Goal: Task Accomplishment & Management: Manage account settings

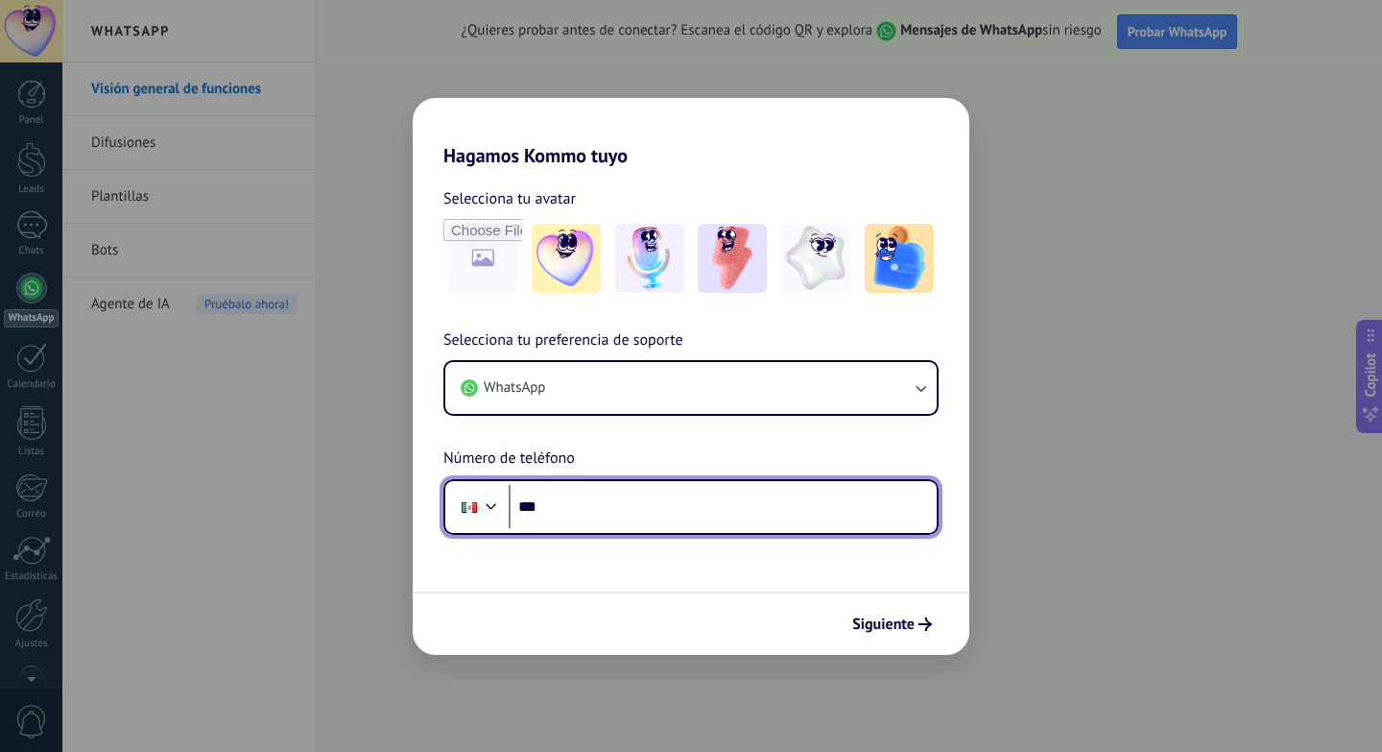
click at [590, 521] on input "***" at bounding box center [723, 507] width 428 height 44
click at [580, 509] on input "***" at bounding box center [723, 507] width 428 height 44
type input "**********"
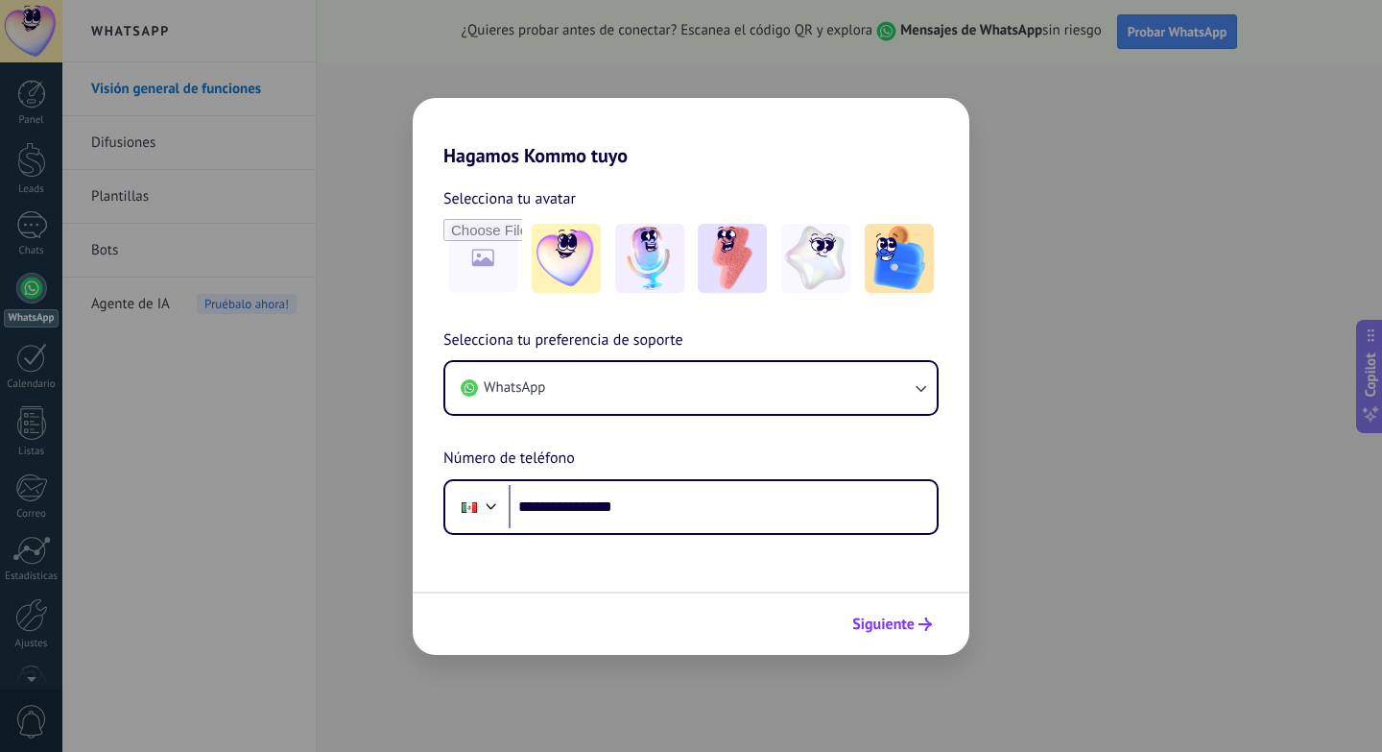
click at [906, 608] on button "Siguiente" at bounding box center [892, 624] width 97 height 33
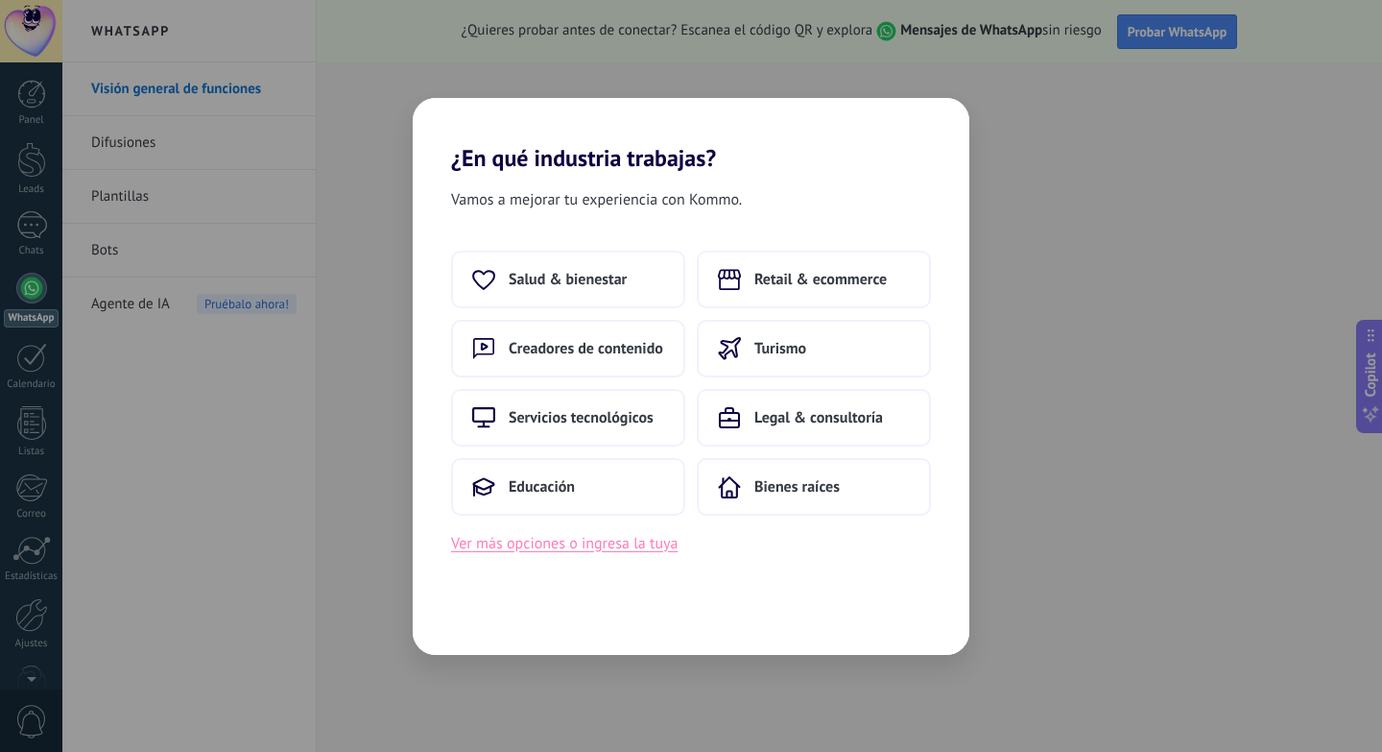
click at [610, 533] on button "Ver más opciones o ingresa la tuya" at bounding box center [564, 543] width 227 height 25
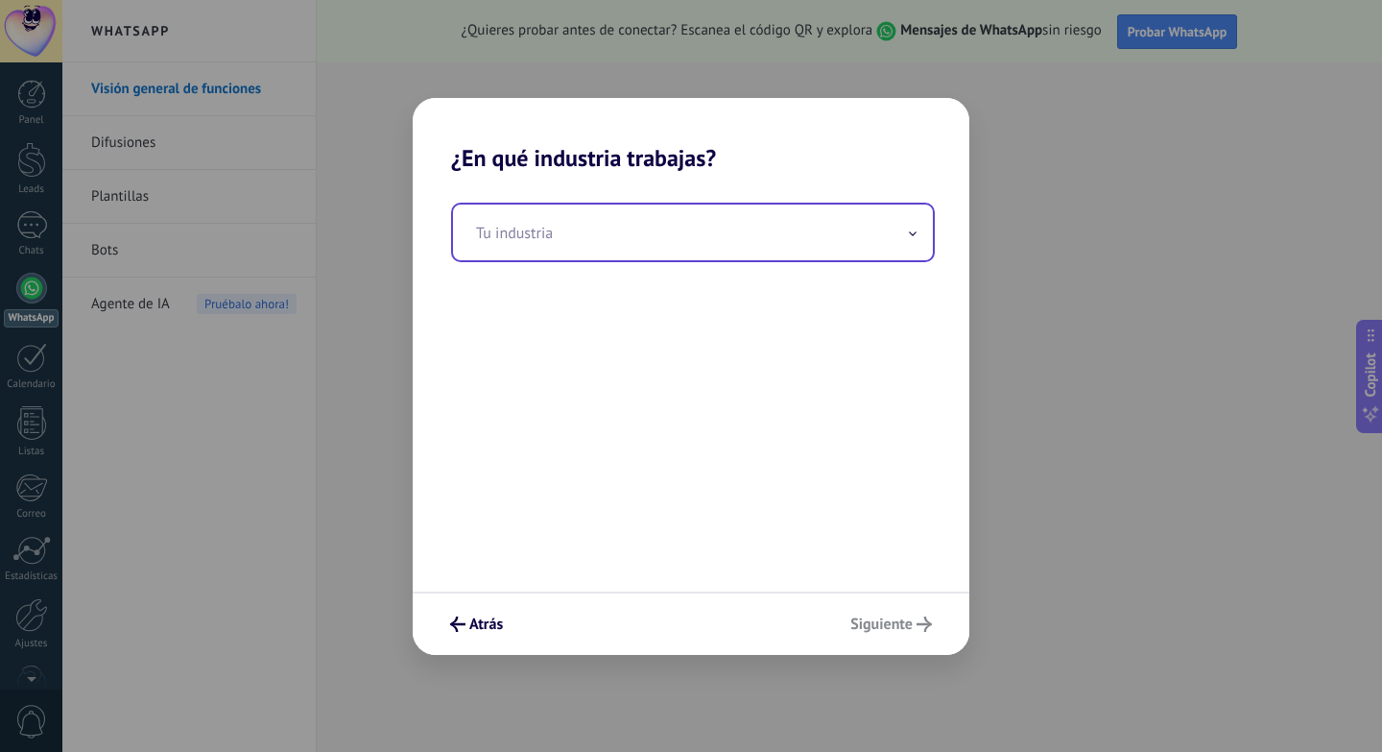
click at [570, 243] on input "text" at bounding box center [693, 232] width 480 height 56
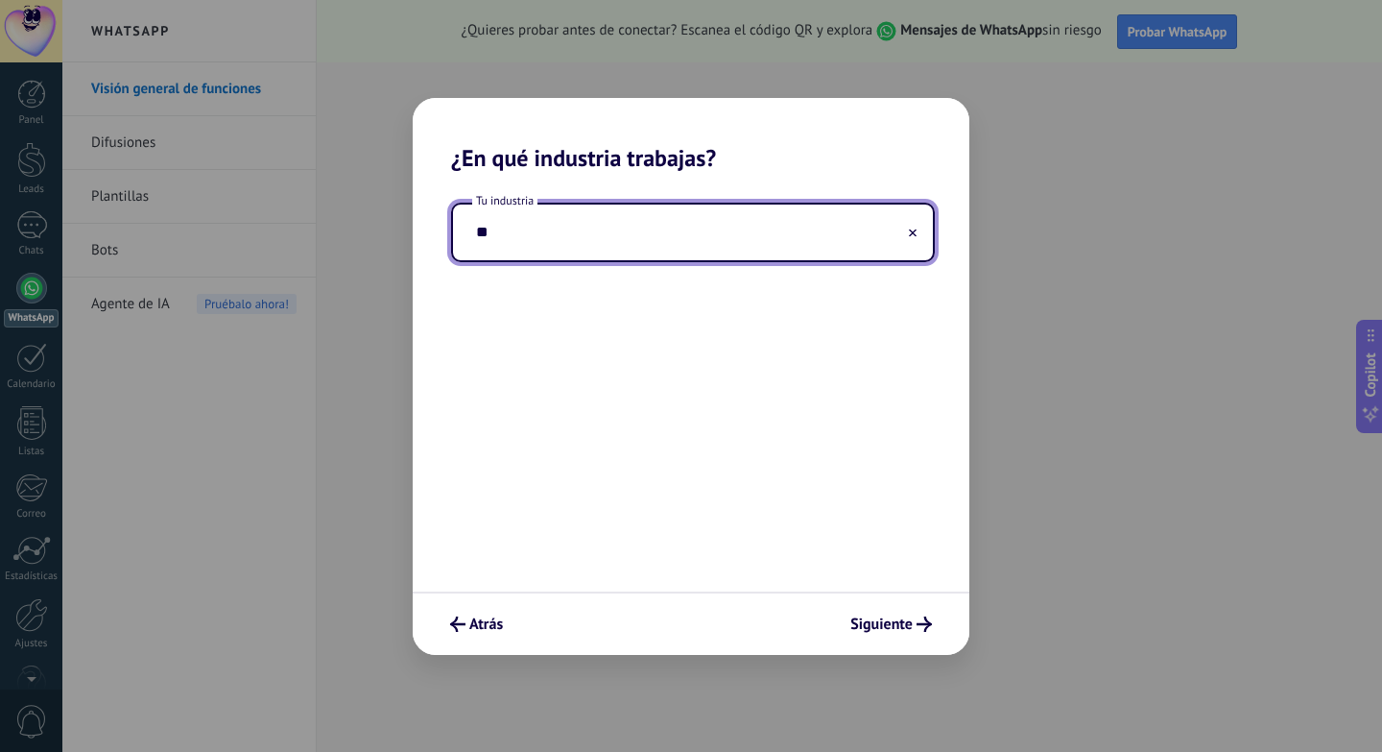
type input "*"
type input "**********"
click at [892, 626] on span "Siguiente" at bounding box center [882, 623] width 62 height 13
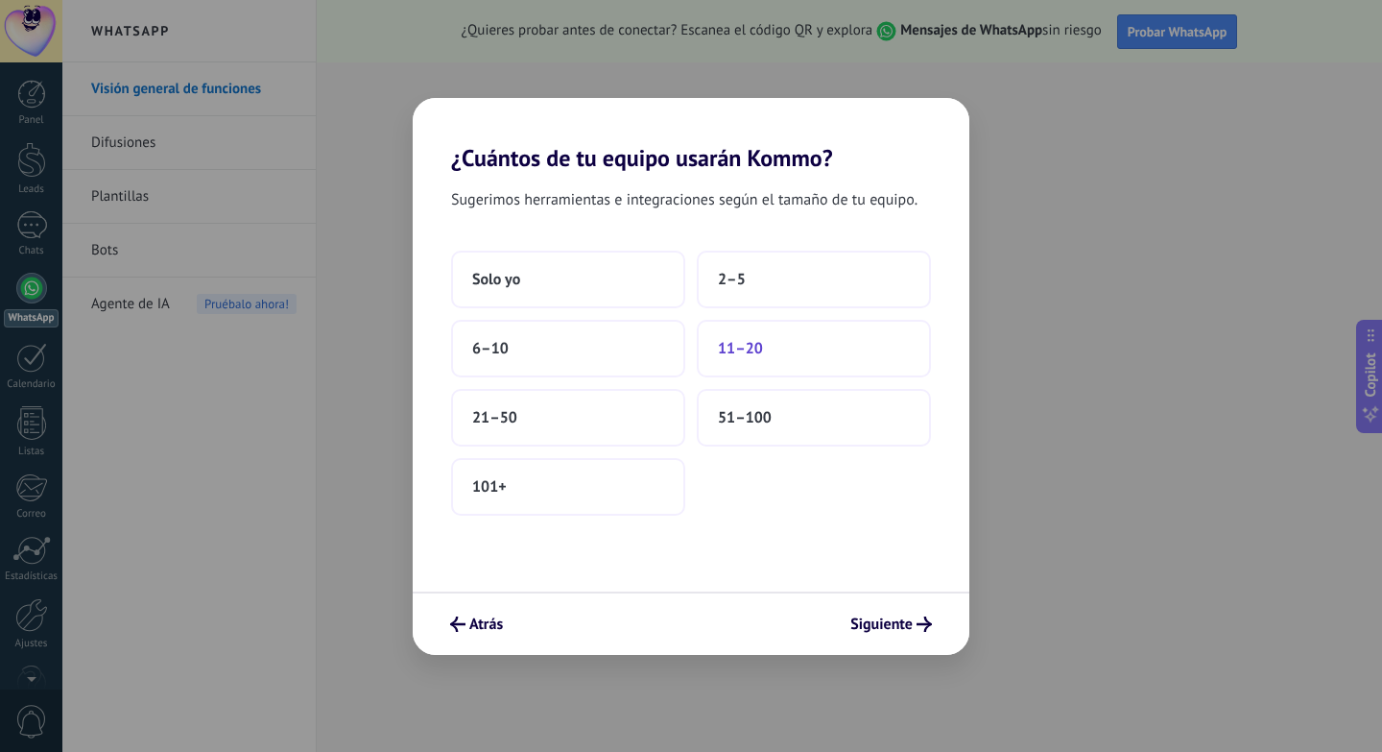
click at [740, 361] on button "11–20" at bounding box center [814, 349] width 234 height 58
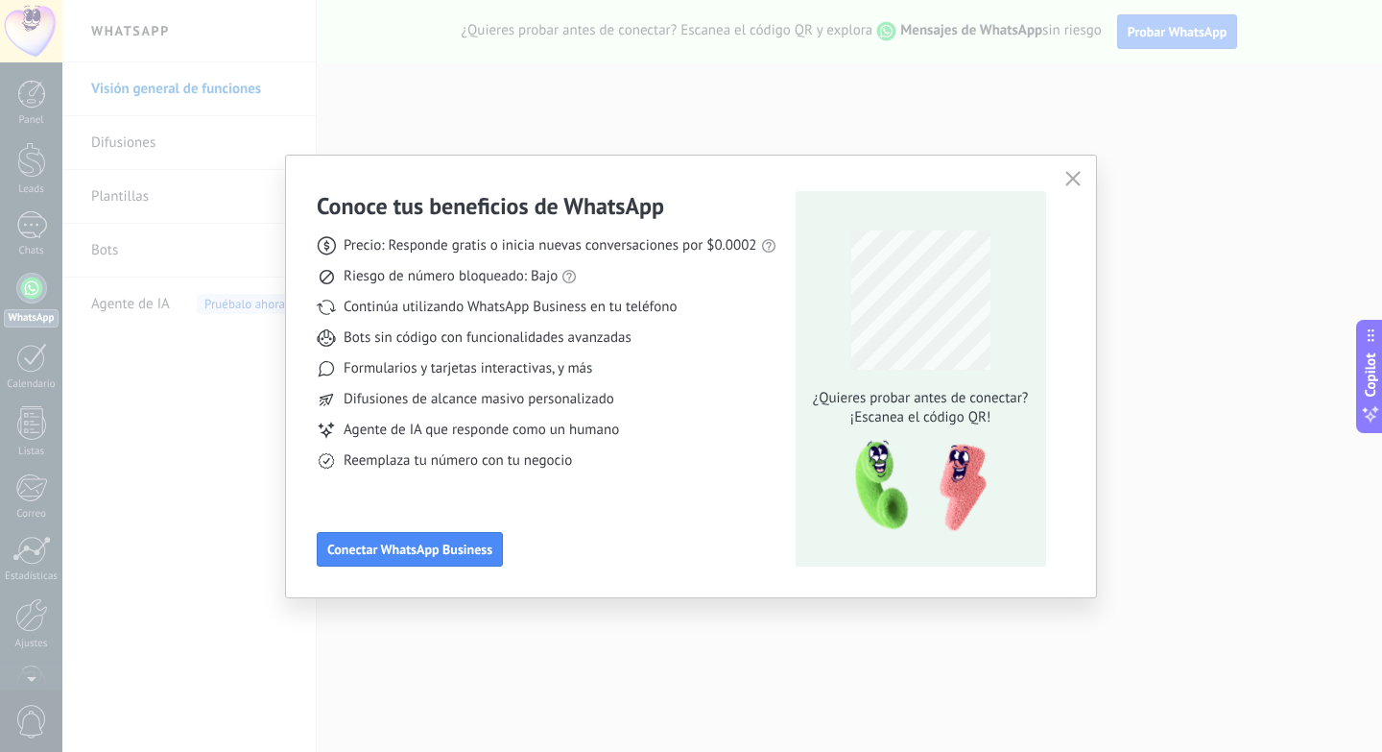
click at [1059, 179] on div "Conoce tus beneficios de WhatsApp Precio: Responde gratis o inicia nuevas conve…" at bounding box center [691, 377] width 810 height 442
click at [1066, 179] on icon "button" at bounding box center [1073, 178] width 15 height 15
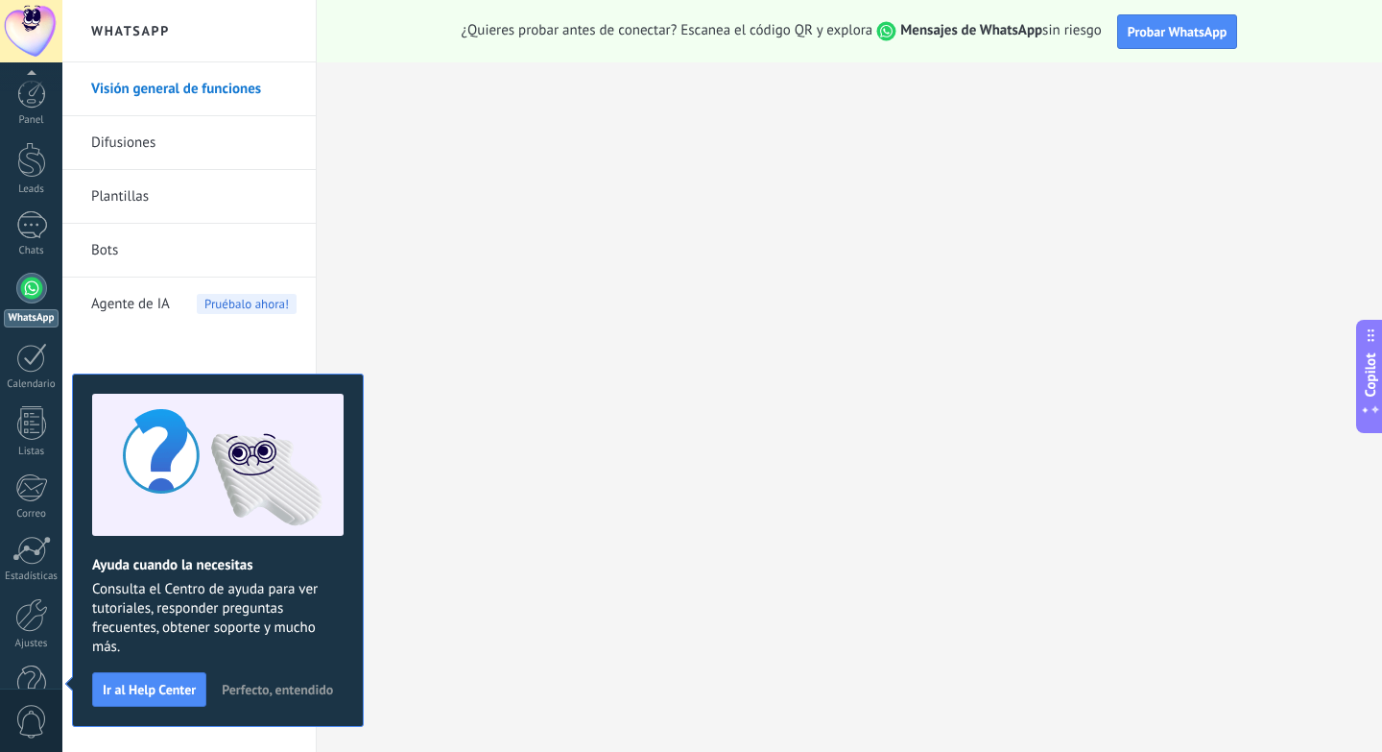
scroll to position [47, 0]
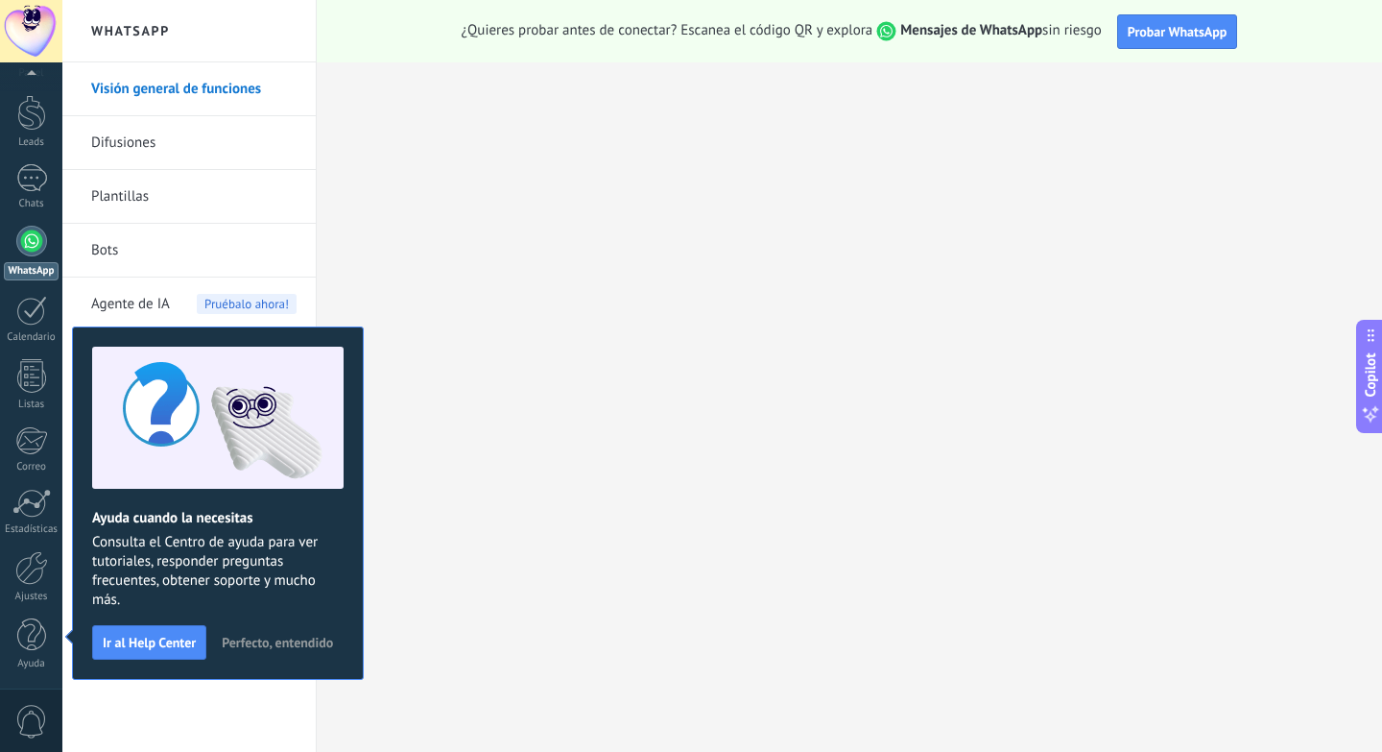
click at [234, 643] on span "Perfecto, entendido" at bounding box center [277, 642] width 111 height 13
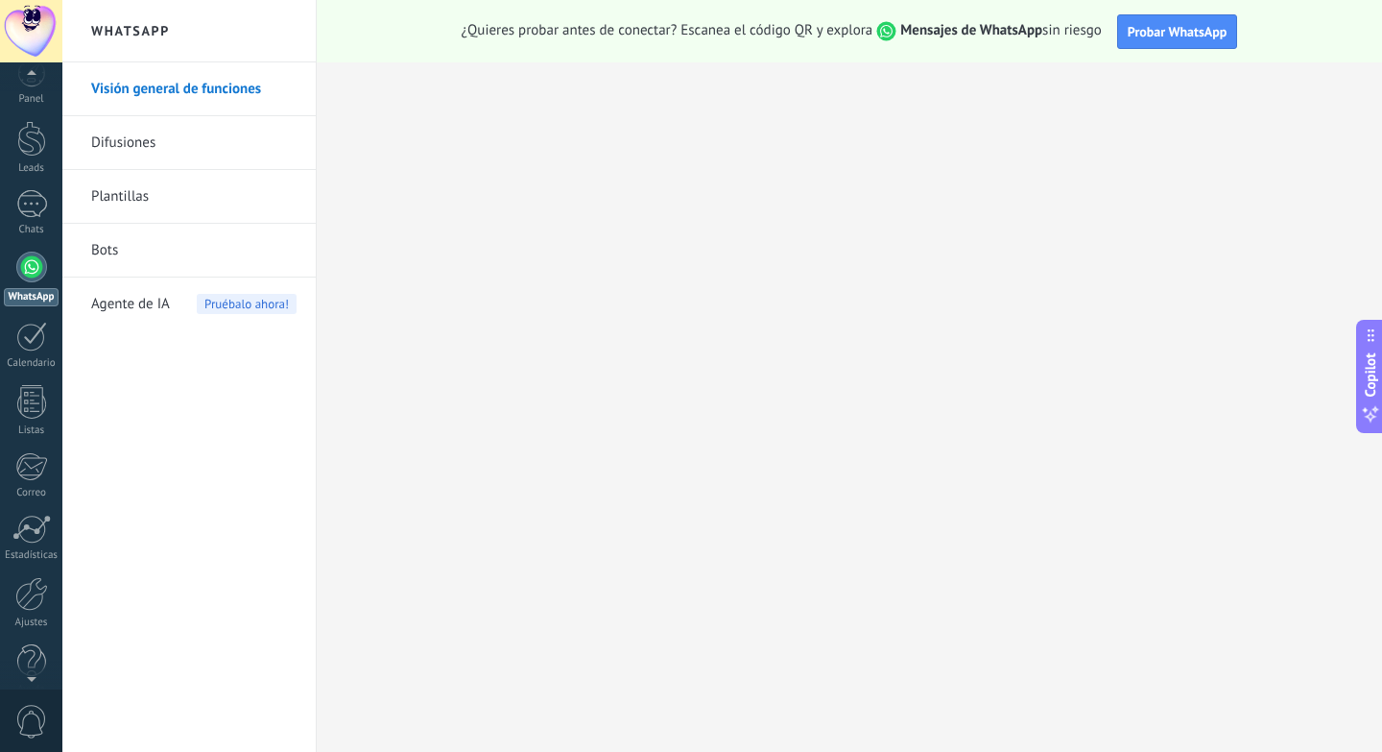
scroll to position [0, 0]
click at [33, 88] on div at bounding box center [31, 94] width 29 height 29
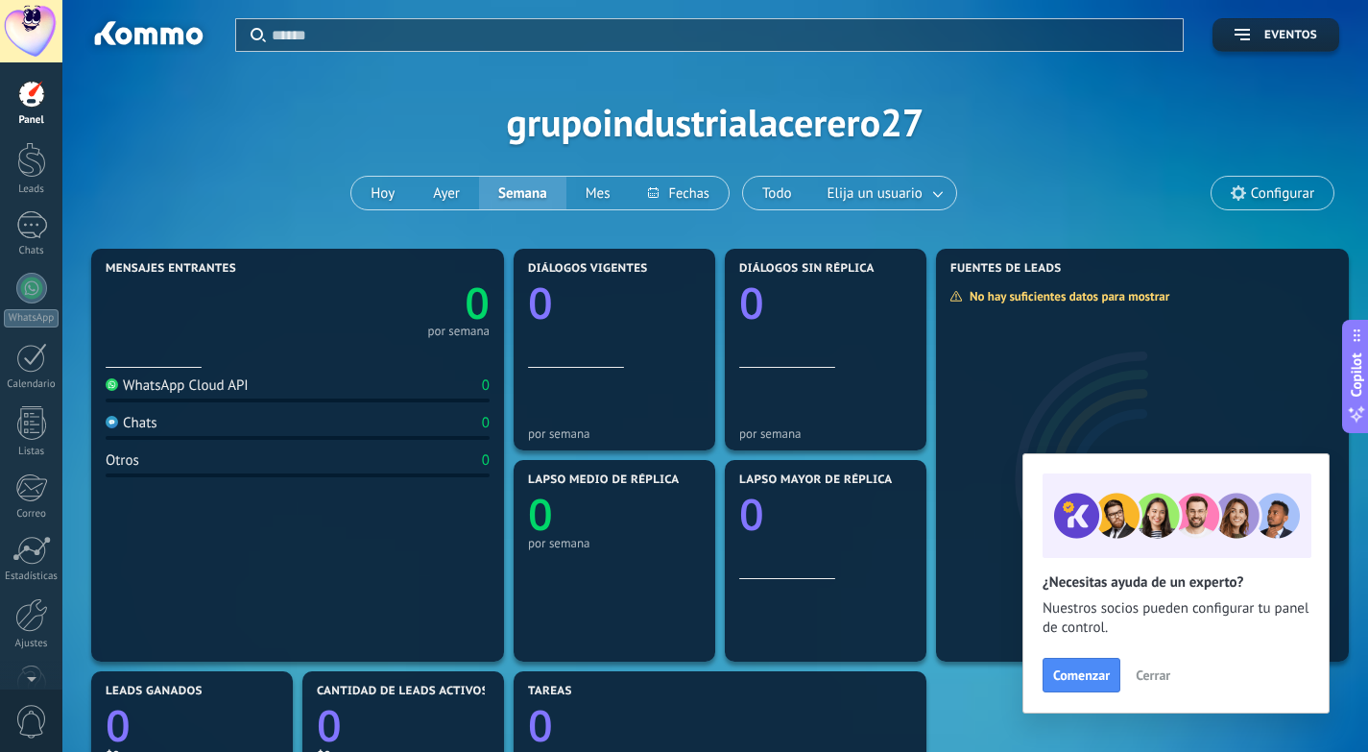
click at [1153, 676] on span "Cerrar" at bounding box center [1153, 674] width 35 height 13
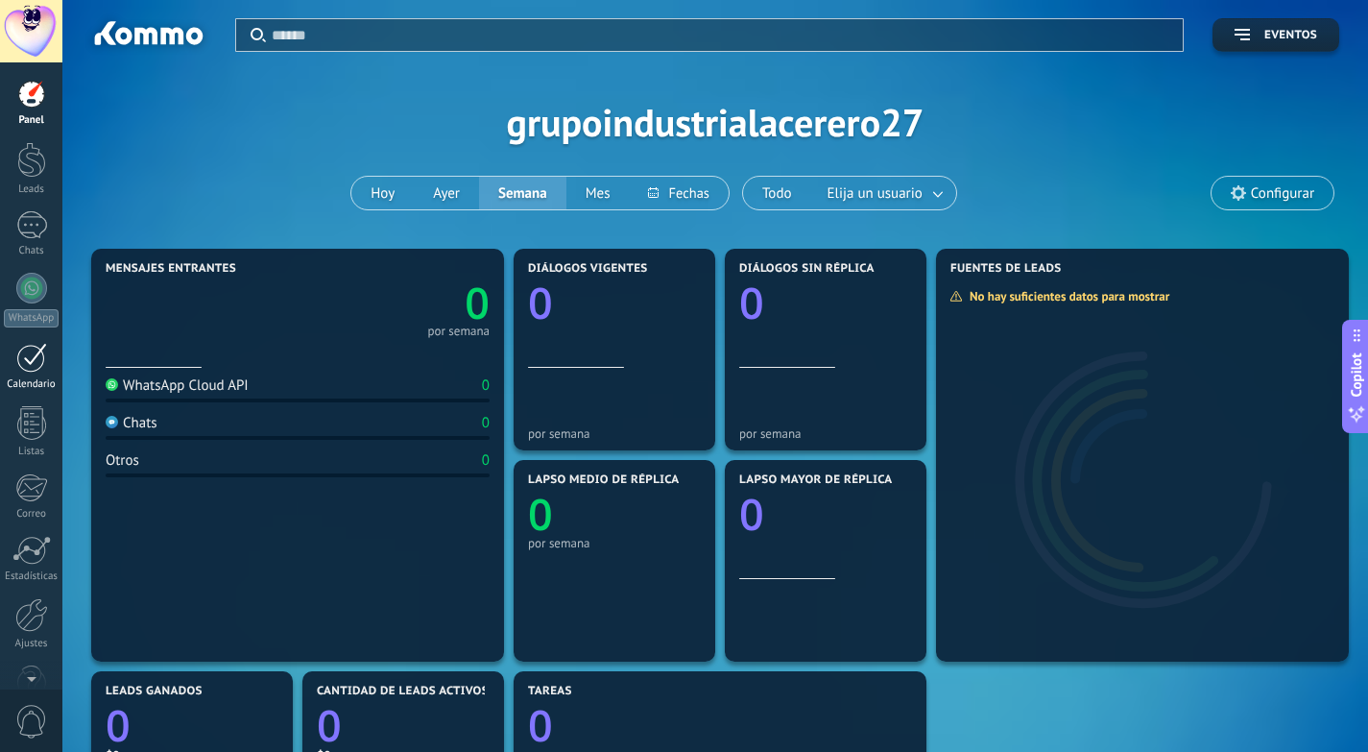
click at [31, 353] on div at bounding box center [31, 358] width 31 height 30
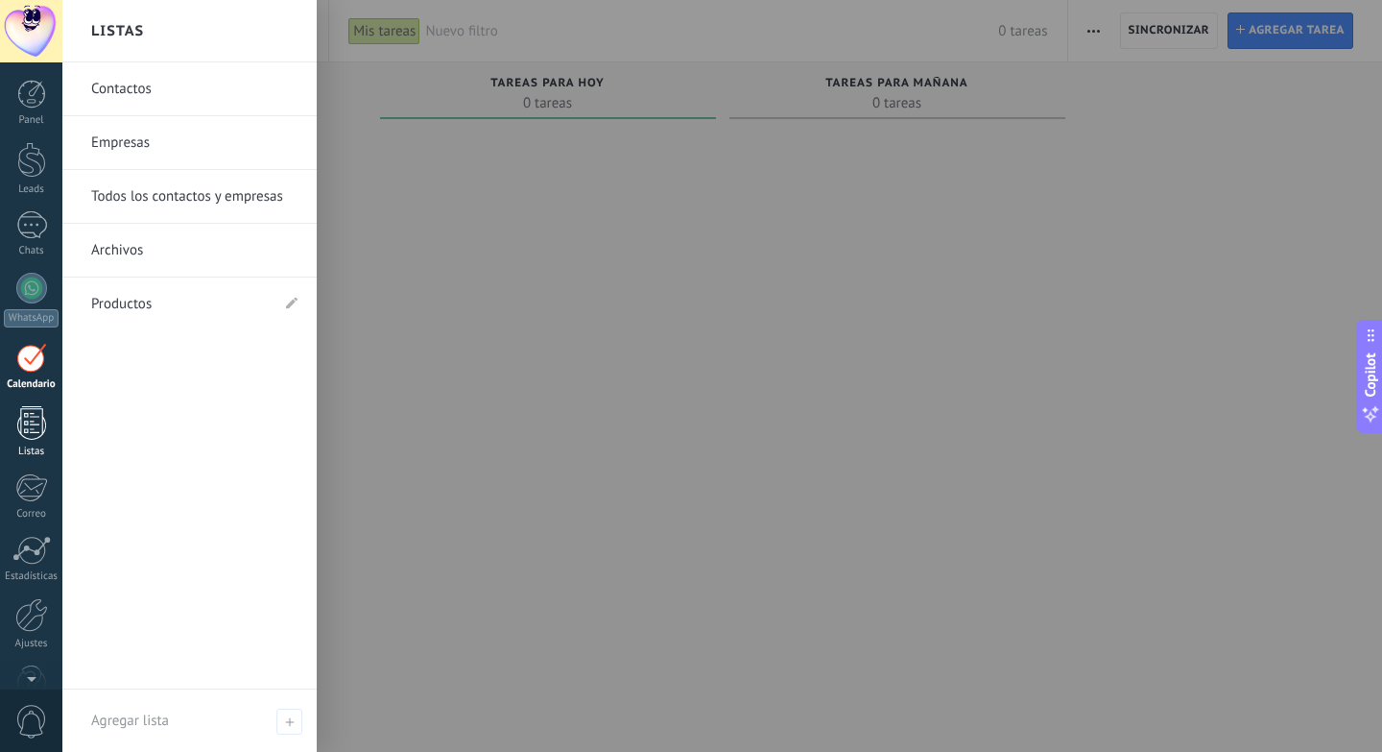
click at [36, 423] on div at bounding box center [31, 423] width 29 height 34
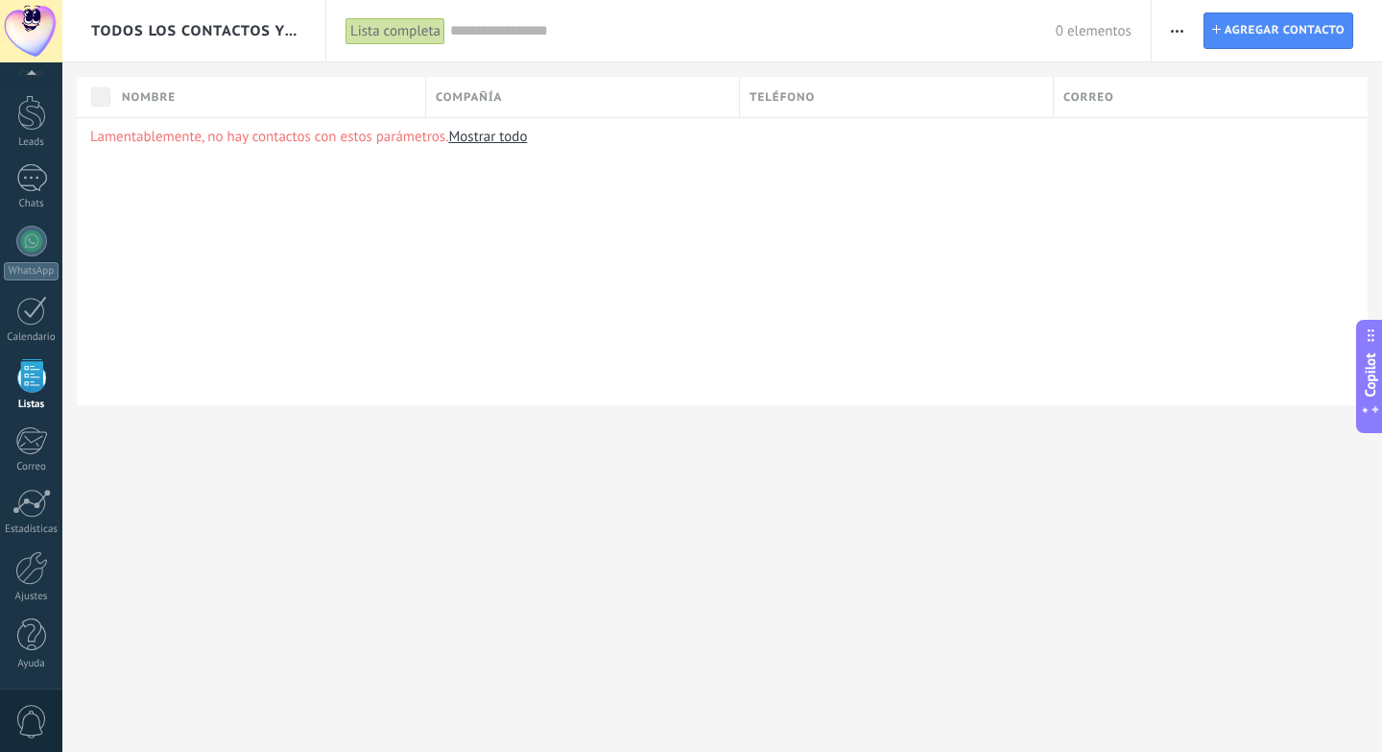
scroll to position [30, 0]
click at [31, 17] on div at bounding box center [31, 31] width 62 height 62
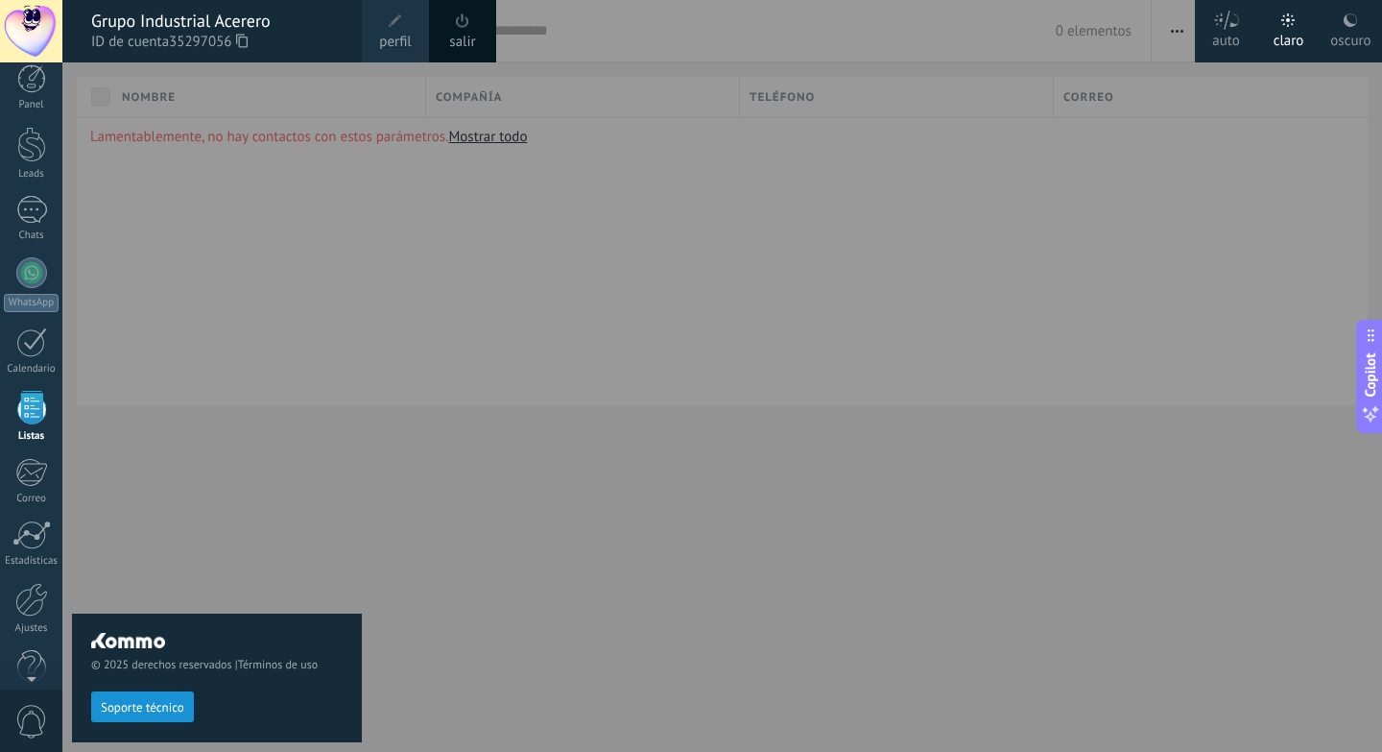
scroll to position [0, 0]
click at [35, 21] on div at bounding box center [31, 31] width 62 height 62
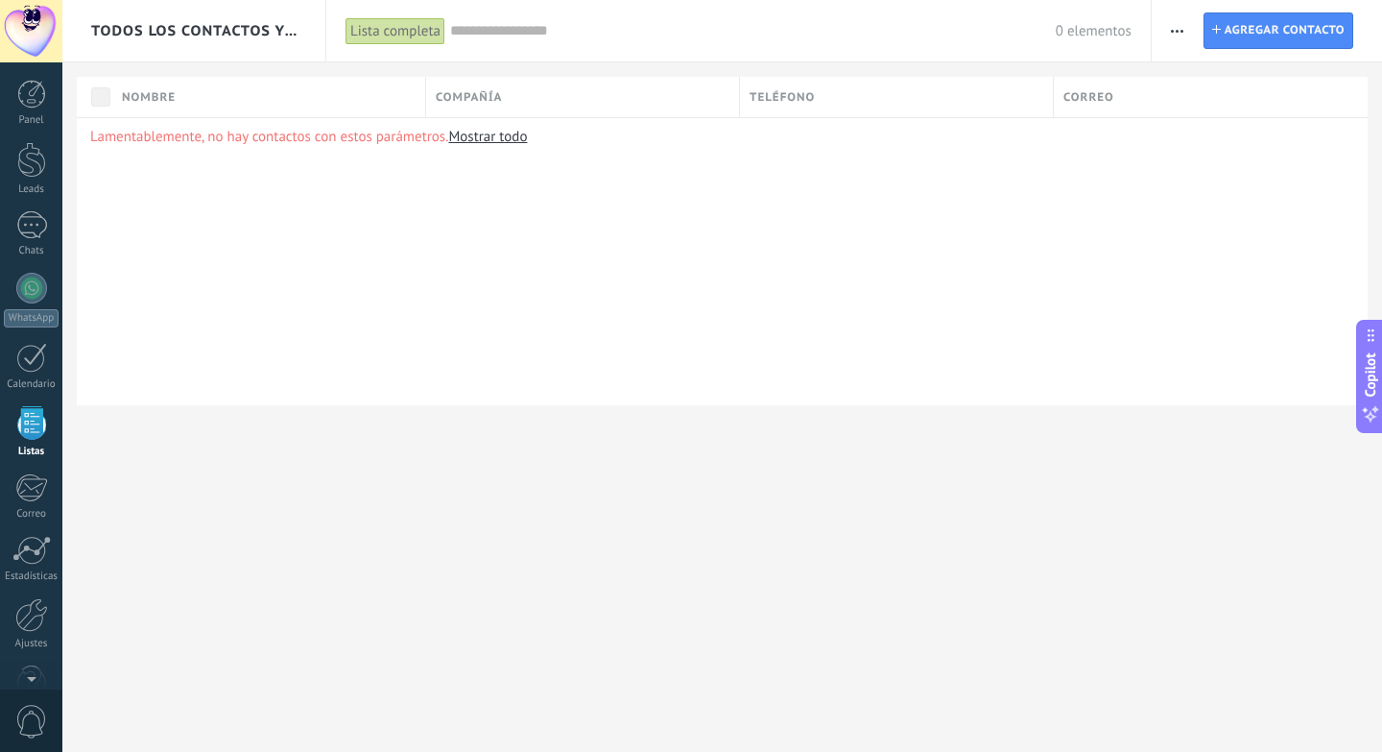
click at [35, 21] on div at bounding box center [31, 31] width 62 height 62
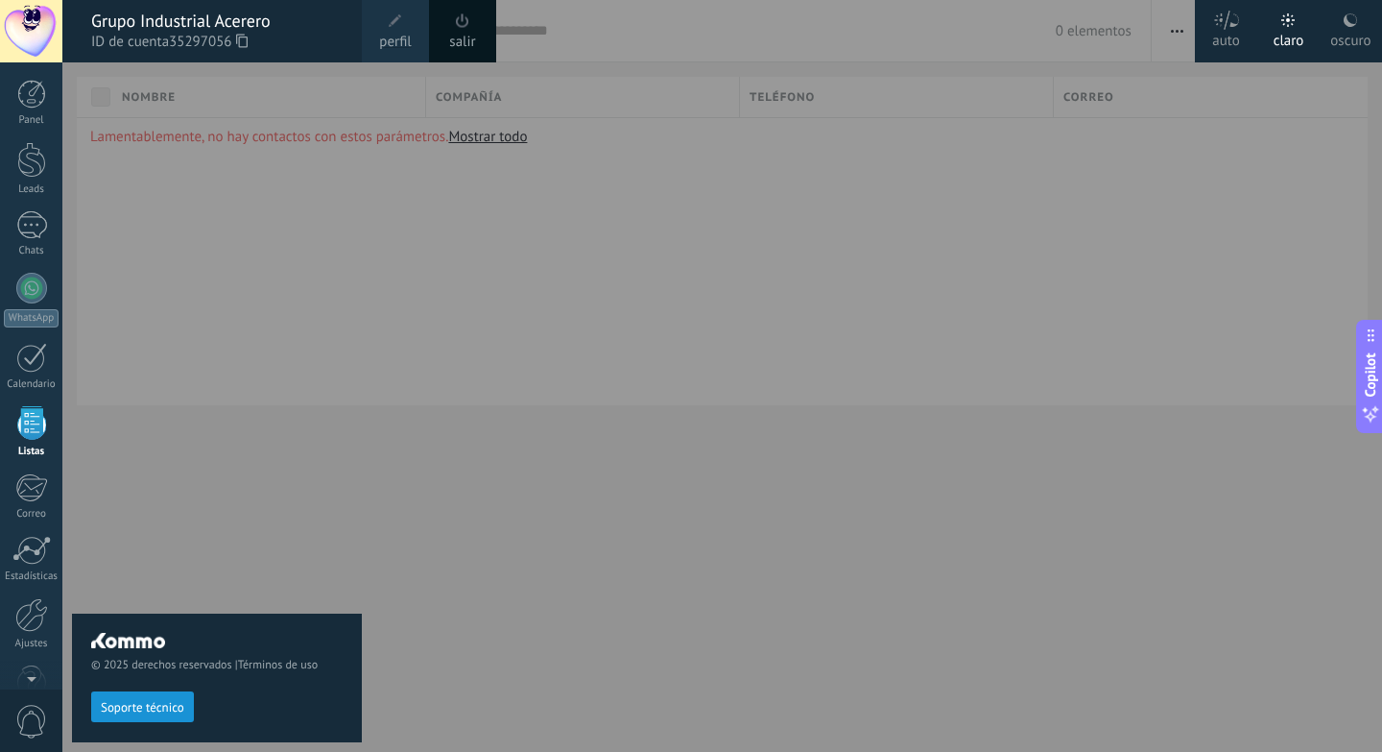
click at [399, 33] on span "perfil" at bounding box center [395, 42] width 32 height 21
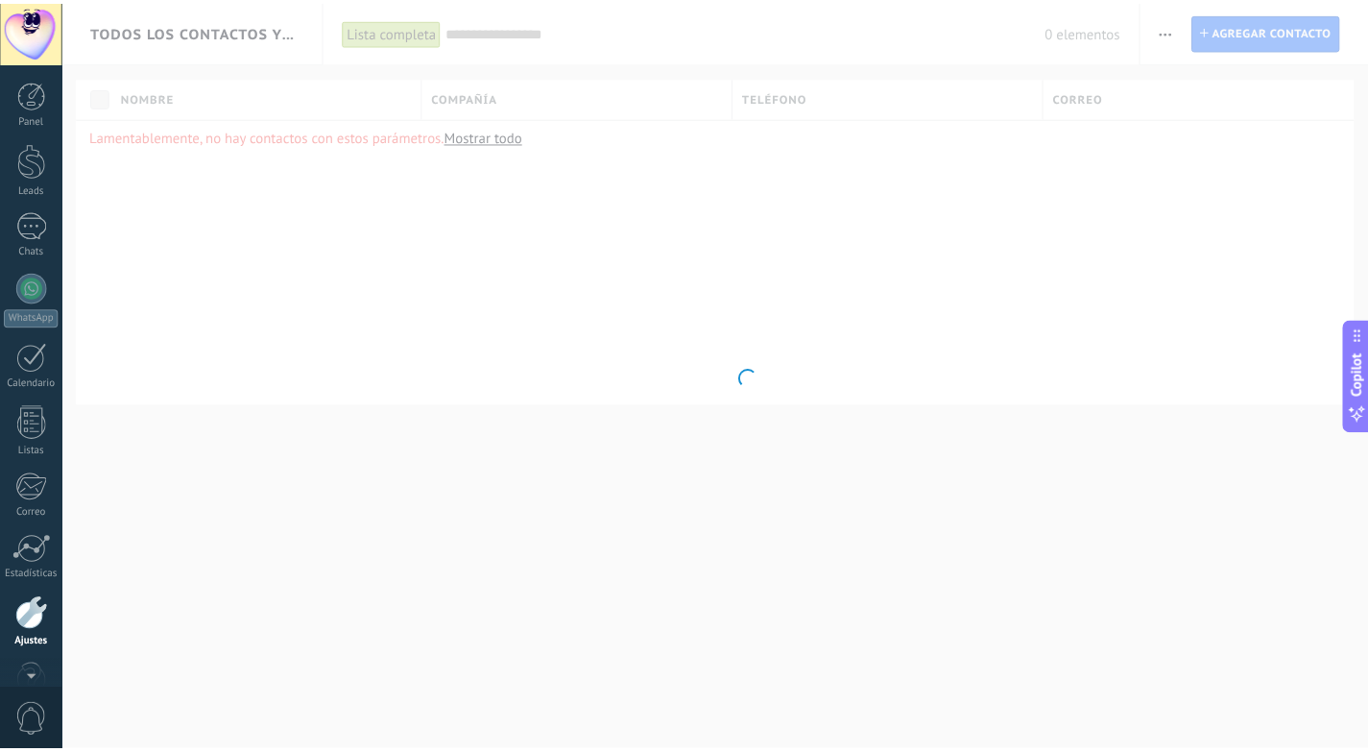
scroll to position [47, 0]
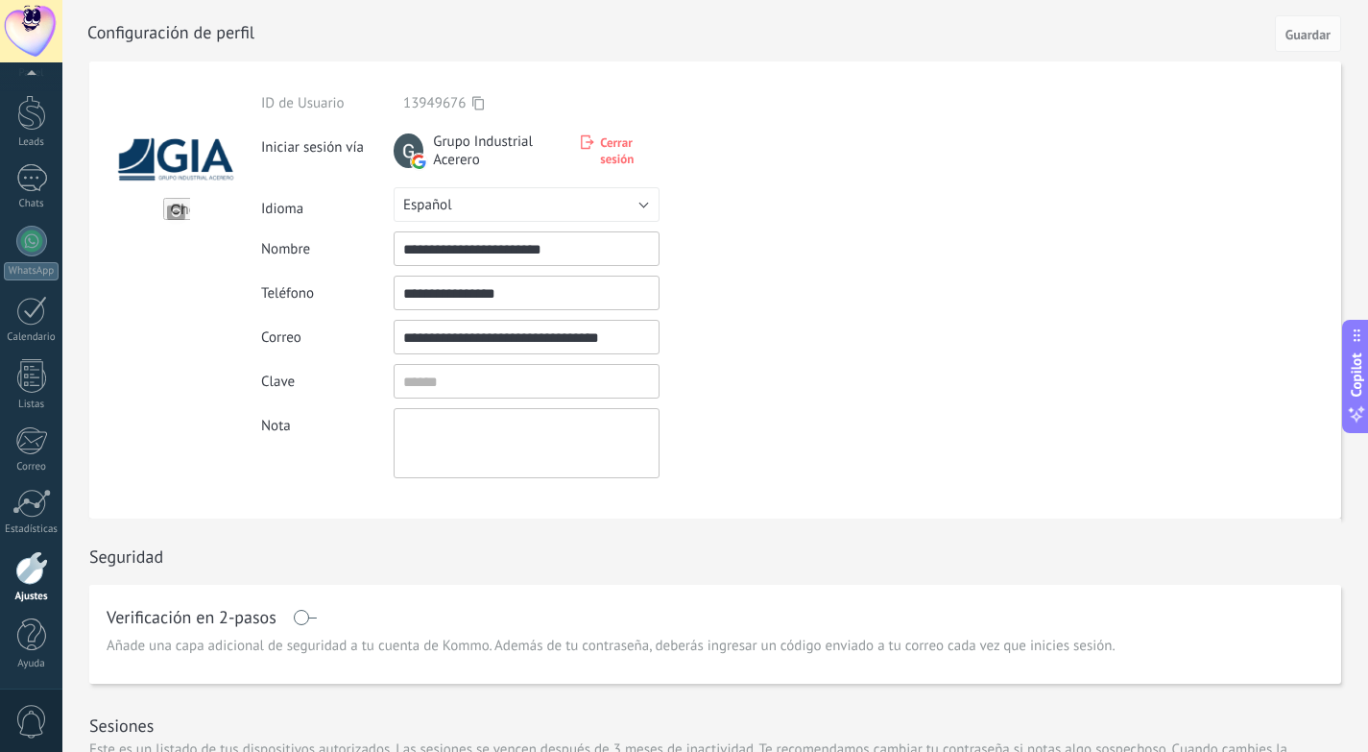
click at [178, 210] on input "file" at bounding box center [176, 211] width 27 height 27
type input "**********"
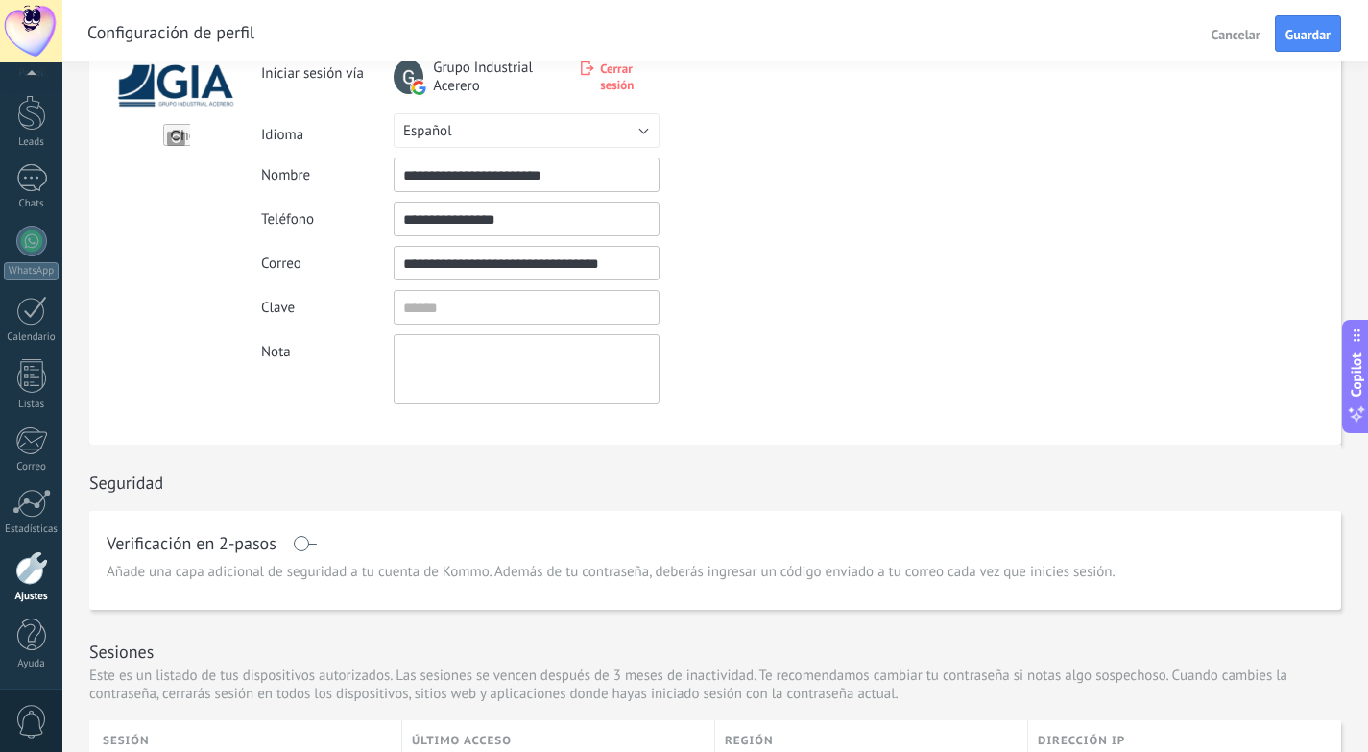
scroll to position [0, 0]
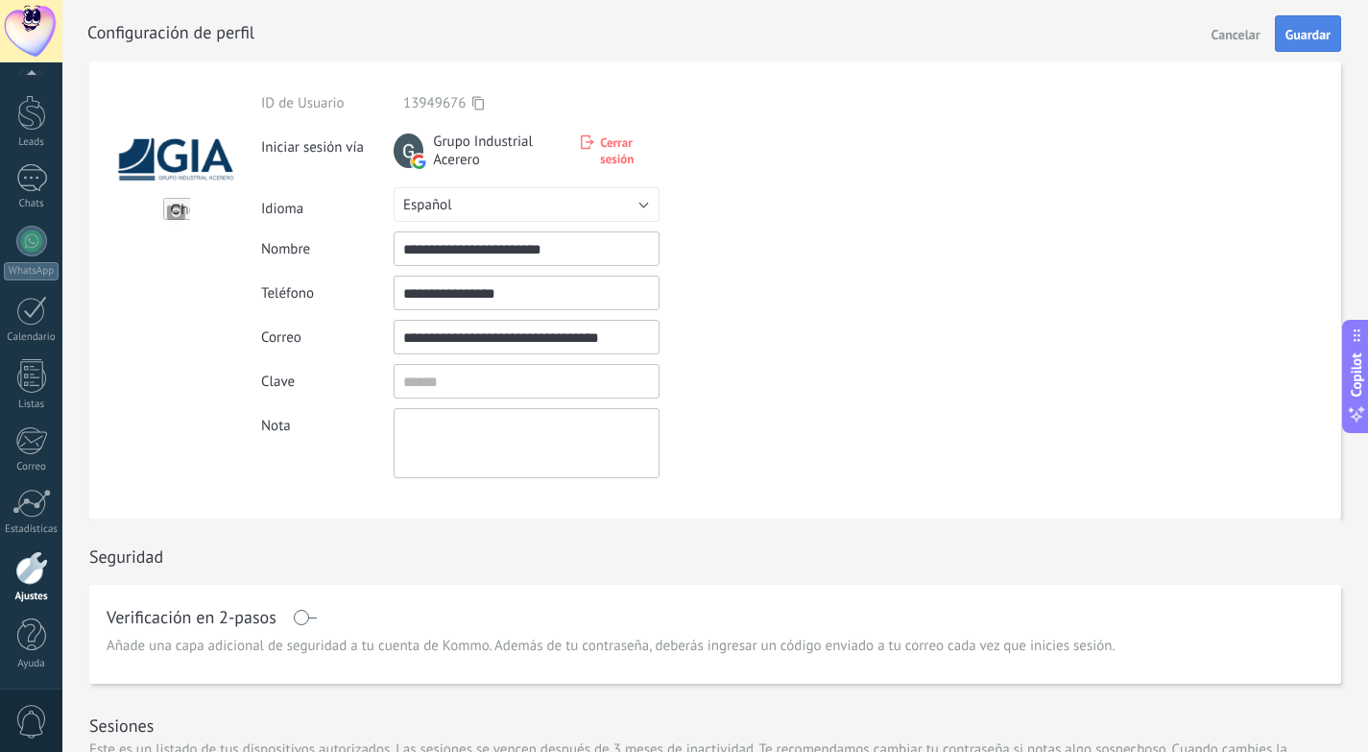
click at [1318, 24] on button "Guardar" at bounding box center [1308, 33] width 66 height 36
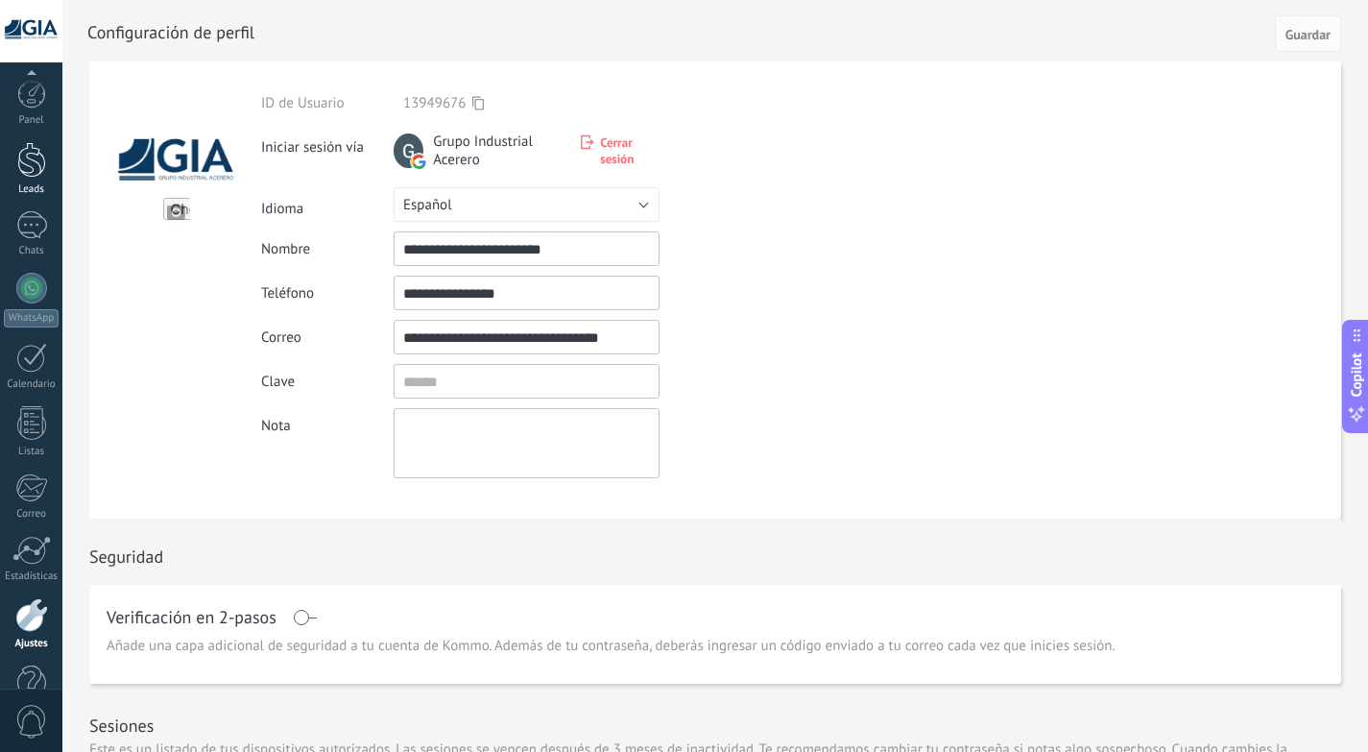
click at [43, 108] on div "Panel Leads Chats WhatsApp Clientes" at bounding box center [31, 408] width 62 height 657
click at [36, 87] on div at bounding box center [31, 94] width 29 height 29
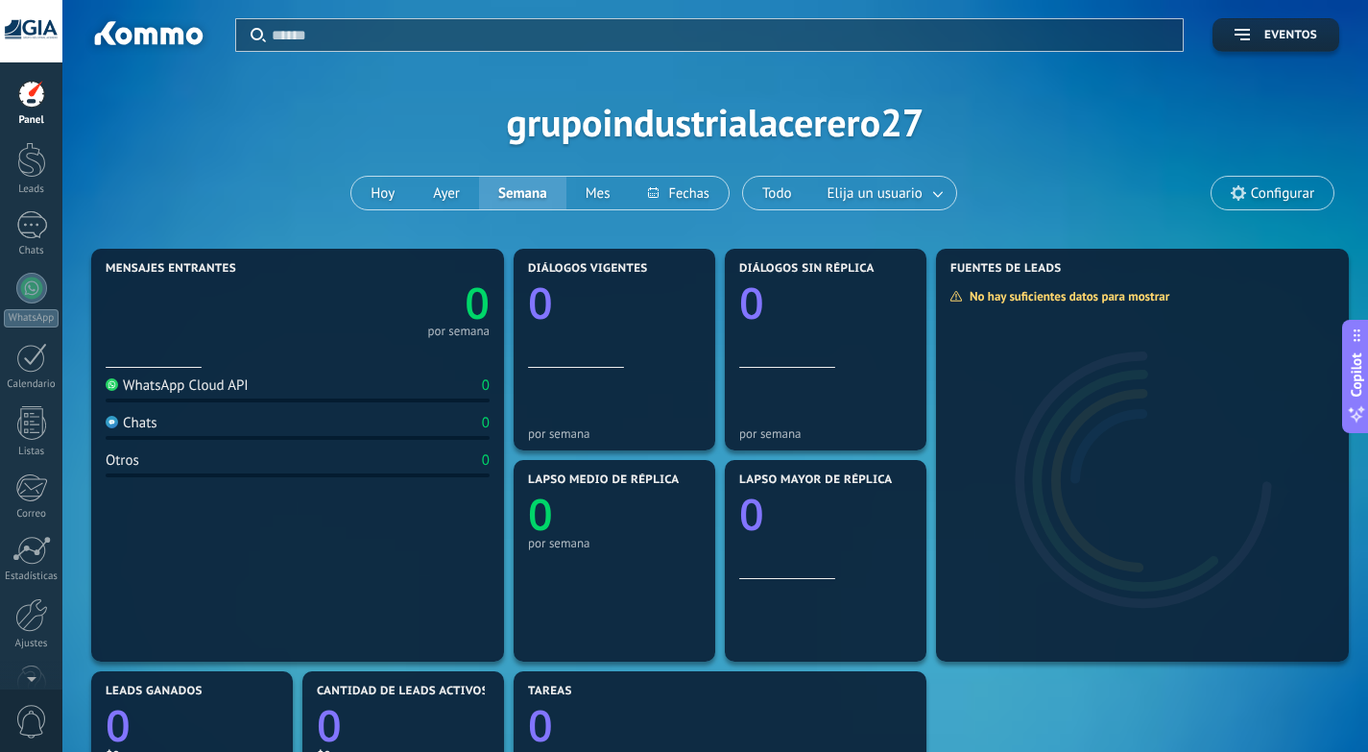
click at [1266, 192] on span "Configurar" at bounding box center [1282, 193] width 63 height 16
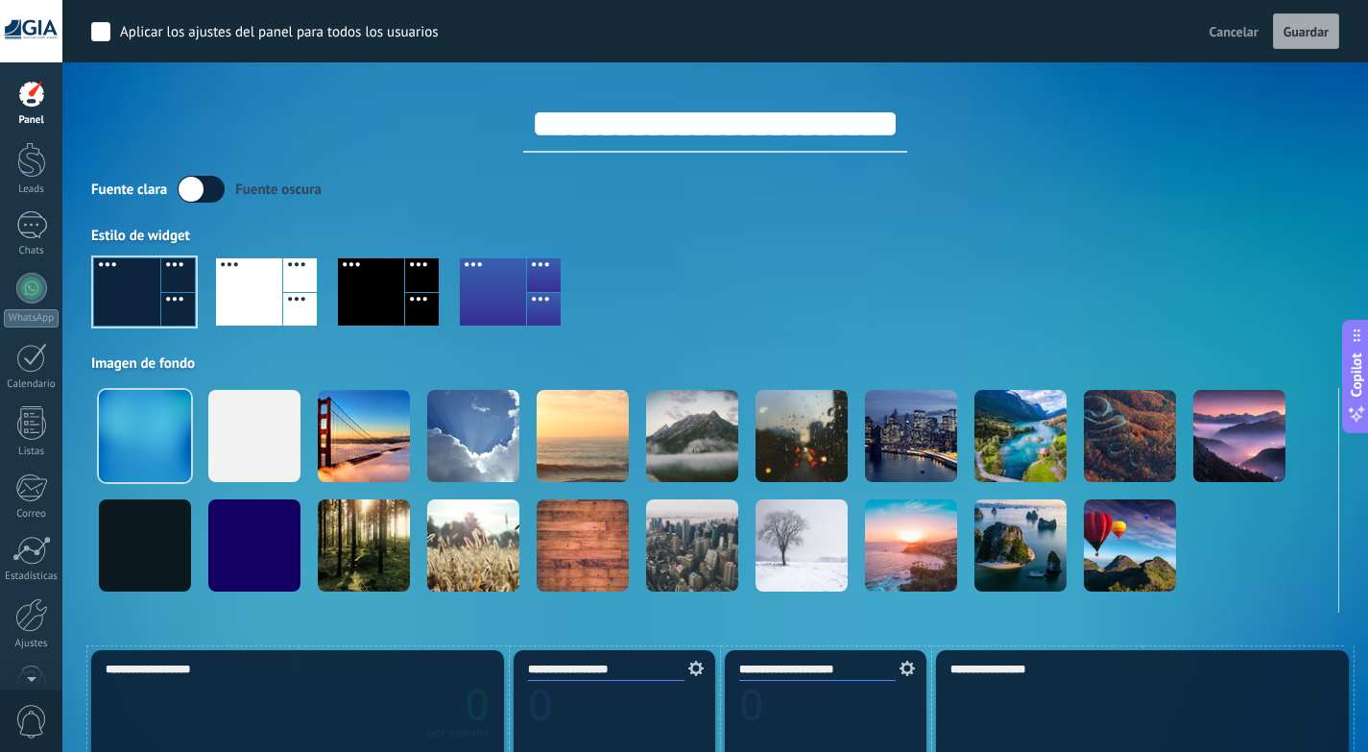
click at [907, 115] on input "**********" at bounding box center [715, 124] width 384 height 58
drag, startPoint x: 928, startPoint y: 116, endPoint x: 456, endPoint y: 123, distance: 472.4
click at [456, 123] on div "**********" at bounding box center [715, 107] width 1248 height 90
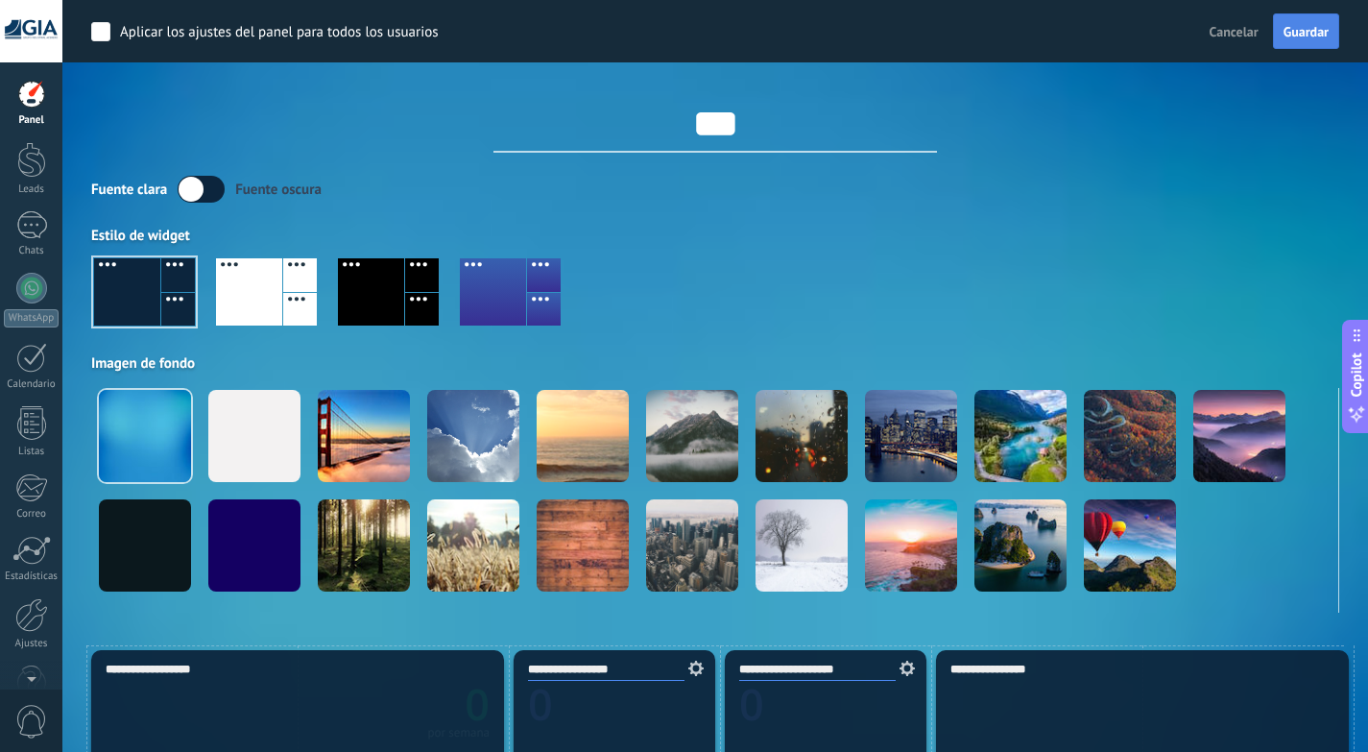
type input "***"
click at [1284, 29] on span "Guardar" at bounding box center [1306, 31] width 45 height 13
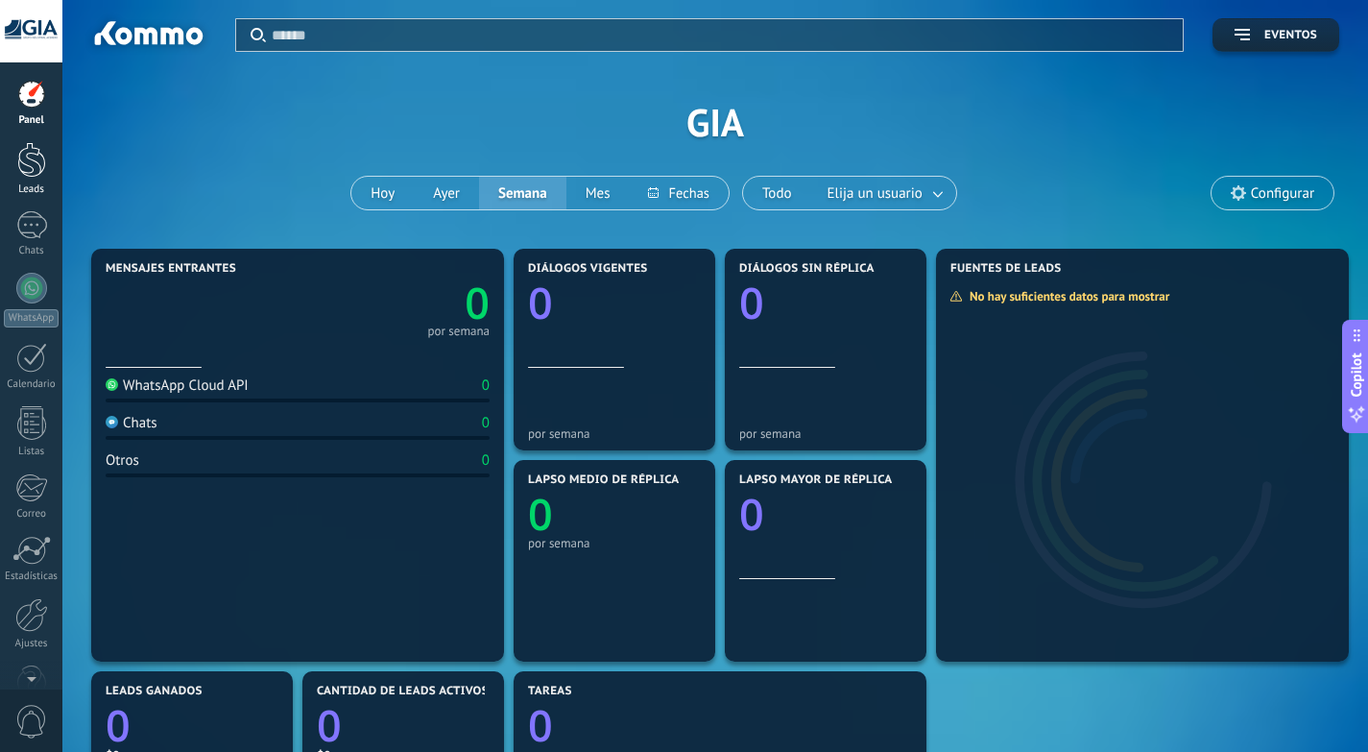
click at [48, 159] on link "Leads" at bounding box center [31, 169] width 62 height 54
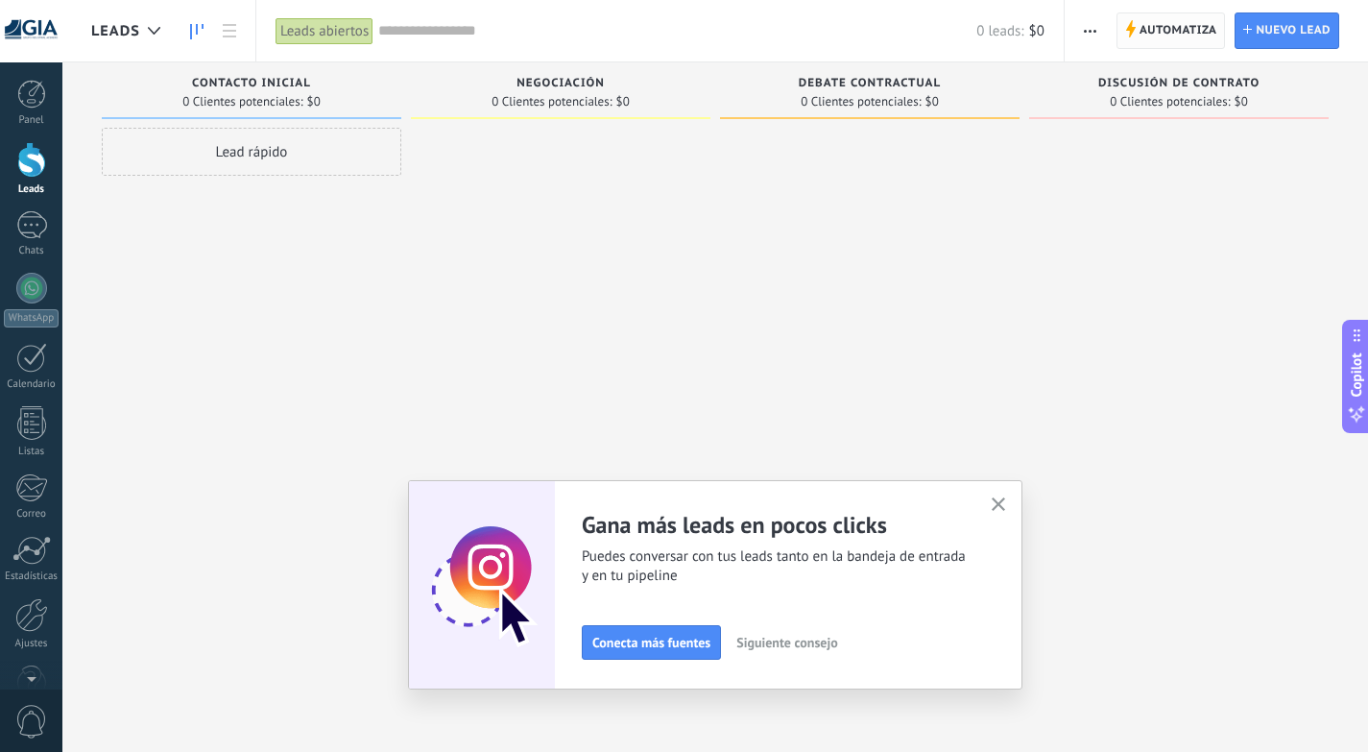
click at [1182, 40] on span "Automatiza" at bounding box center [1179, 30] width 78 height 35
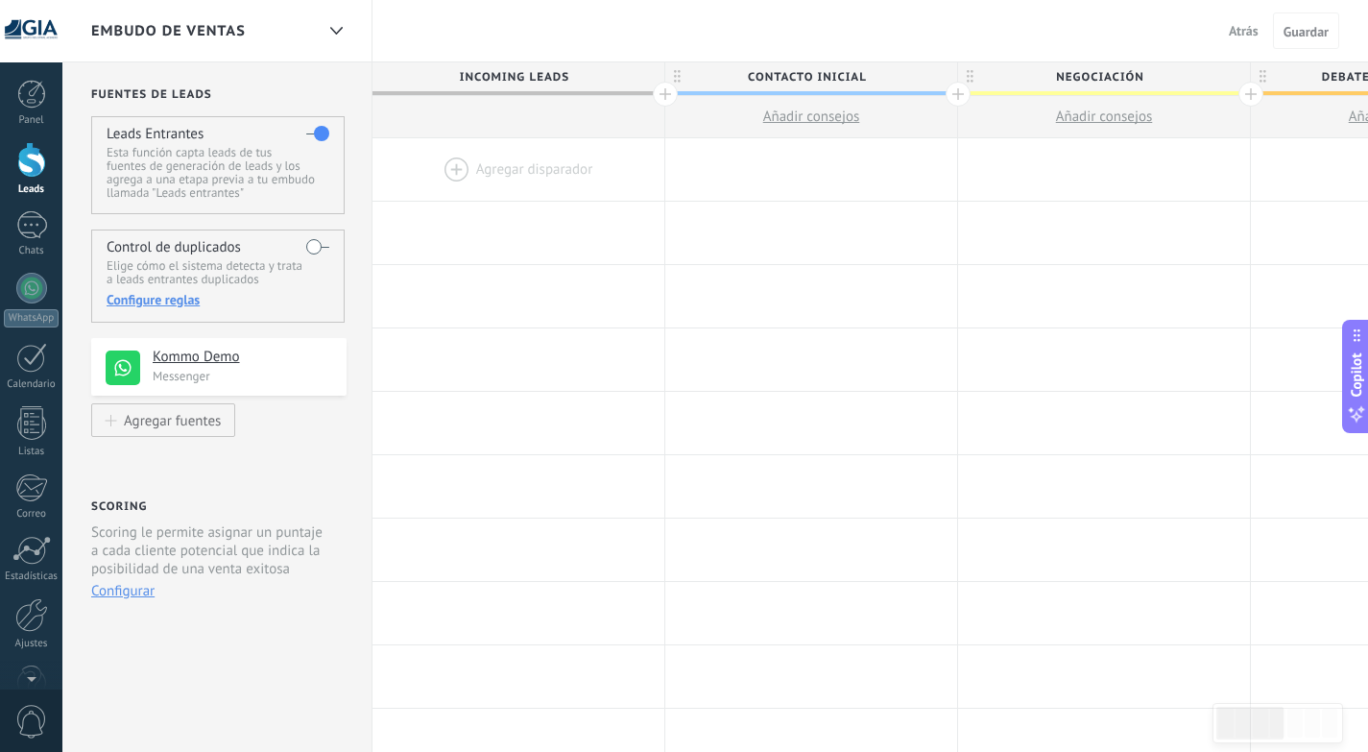
click at [1232, 32] on span "Atrás" at bounding box center [1244, 30] width 30 height 17
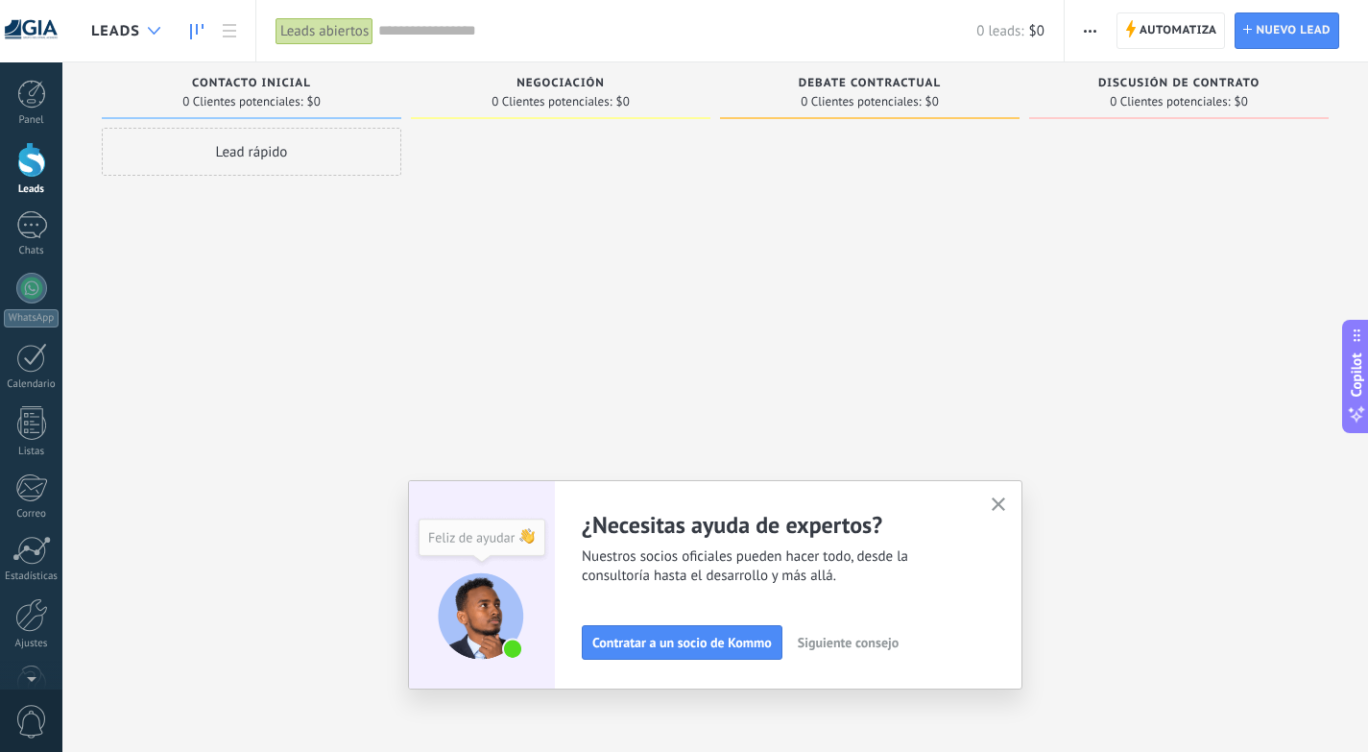
click at [154, 32] on icon at bounding box center [154, 31] width 12 height 8
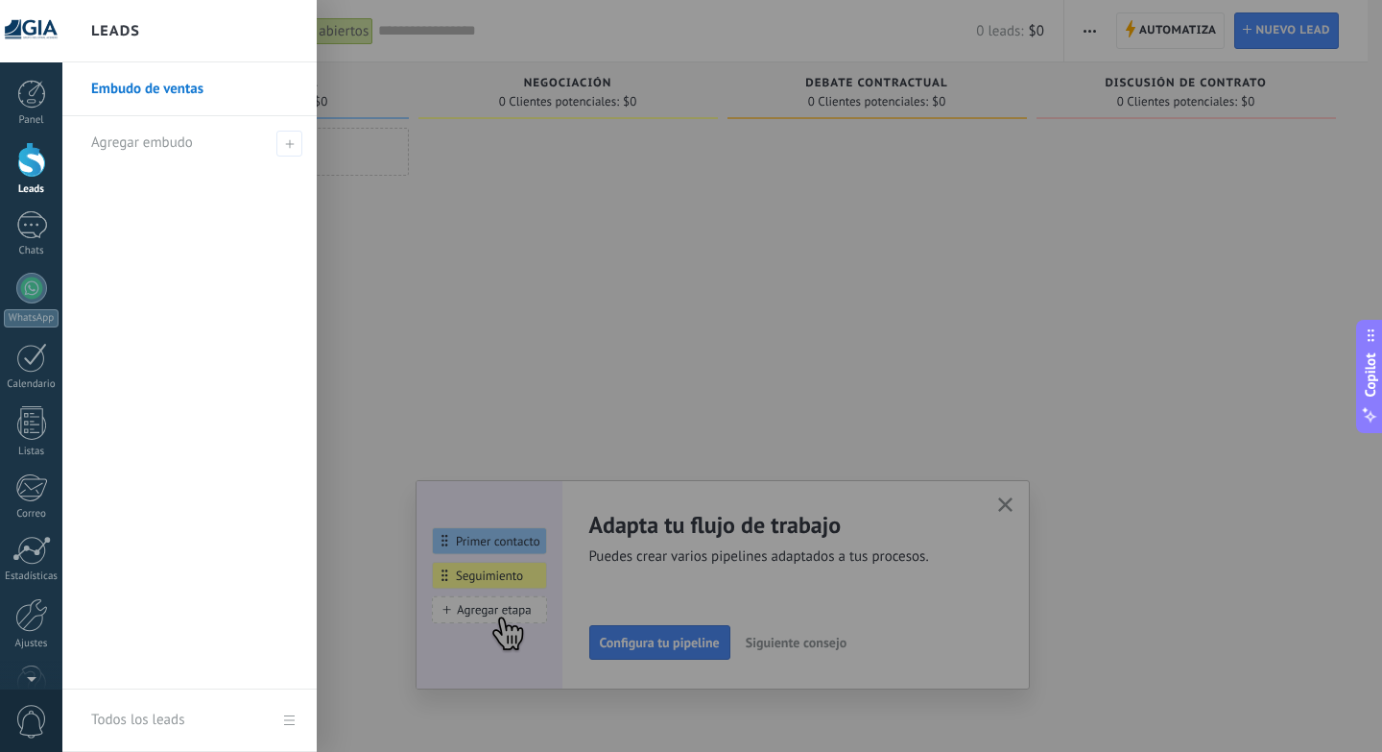
click at [433, 72] on div at bounding box center [753, 376] width 1382 height 752
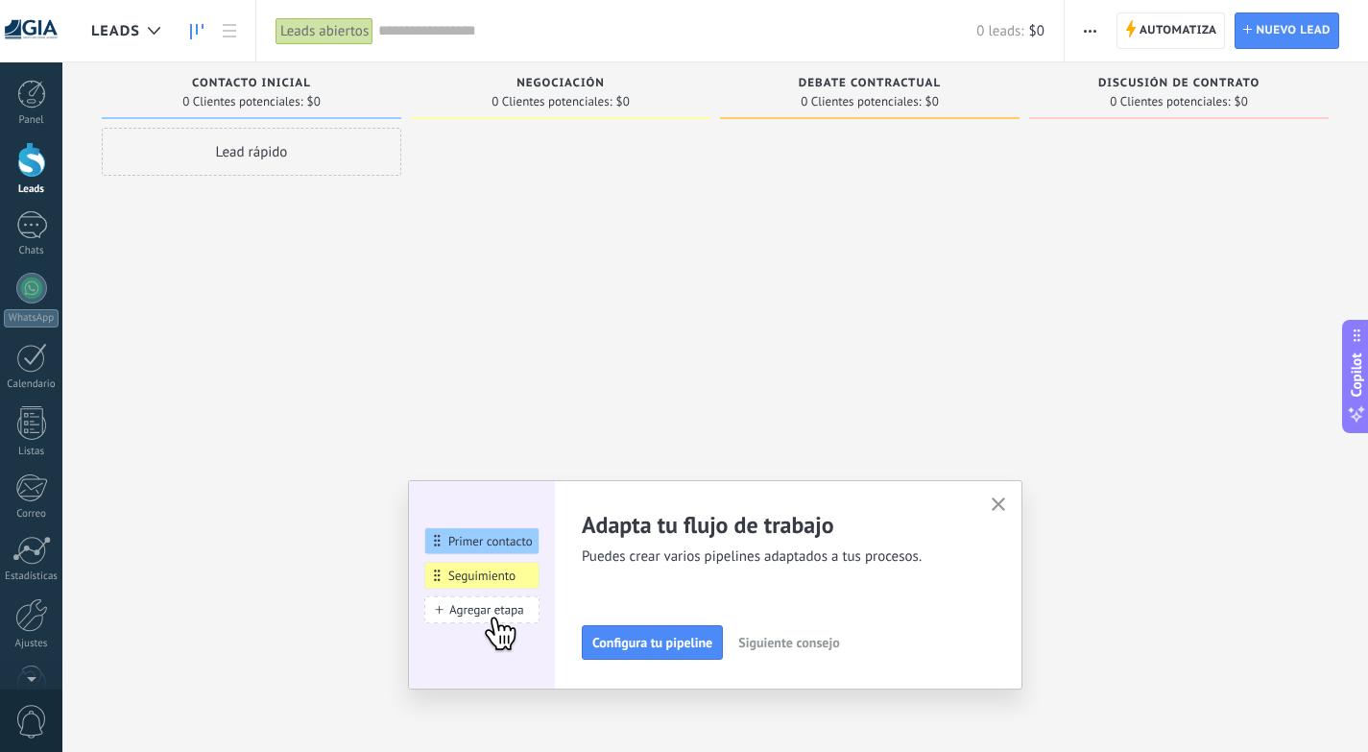
click at [1006, 504] on icon "button" at bounding box center [999, 504] width 14 height 14
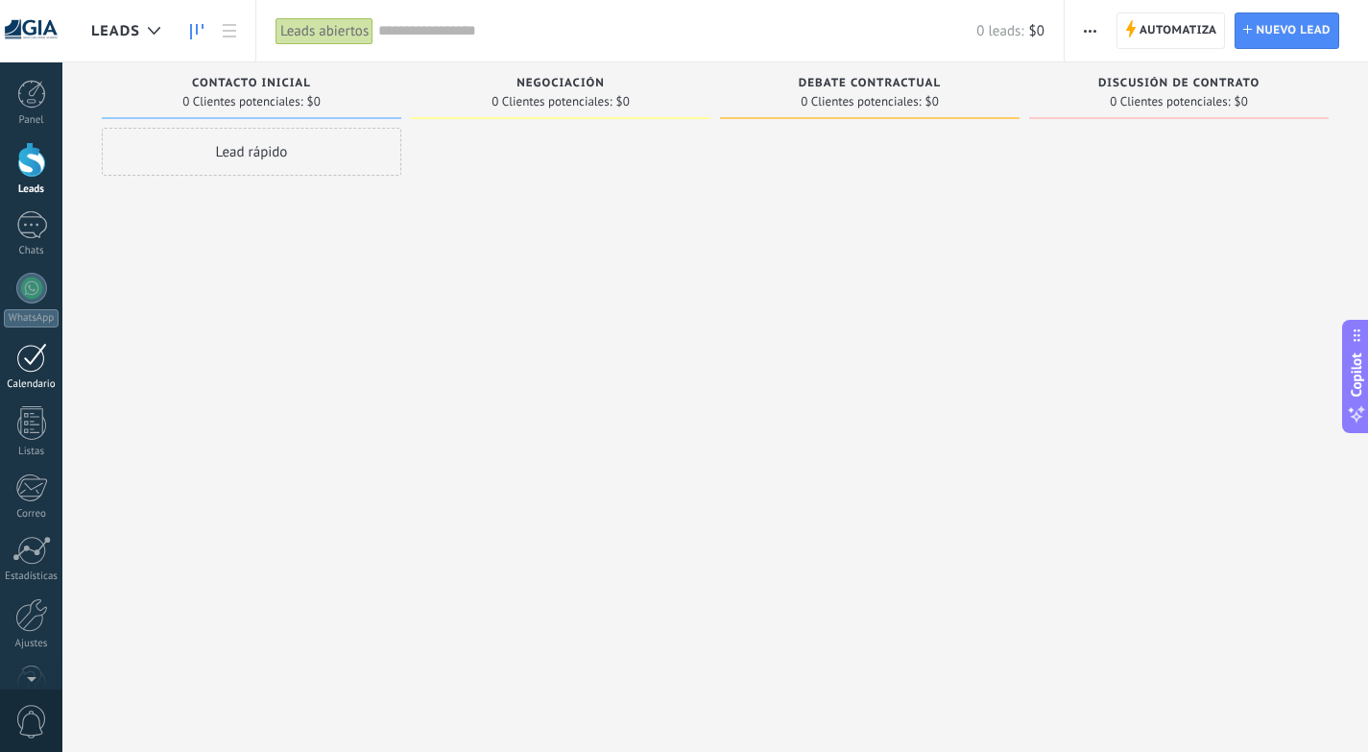
click at [39, 353] on div at bounding box center [31, 358] width 31 height 30
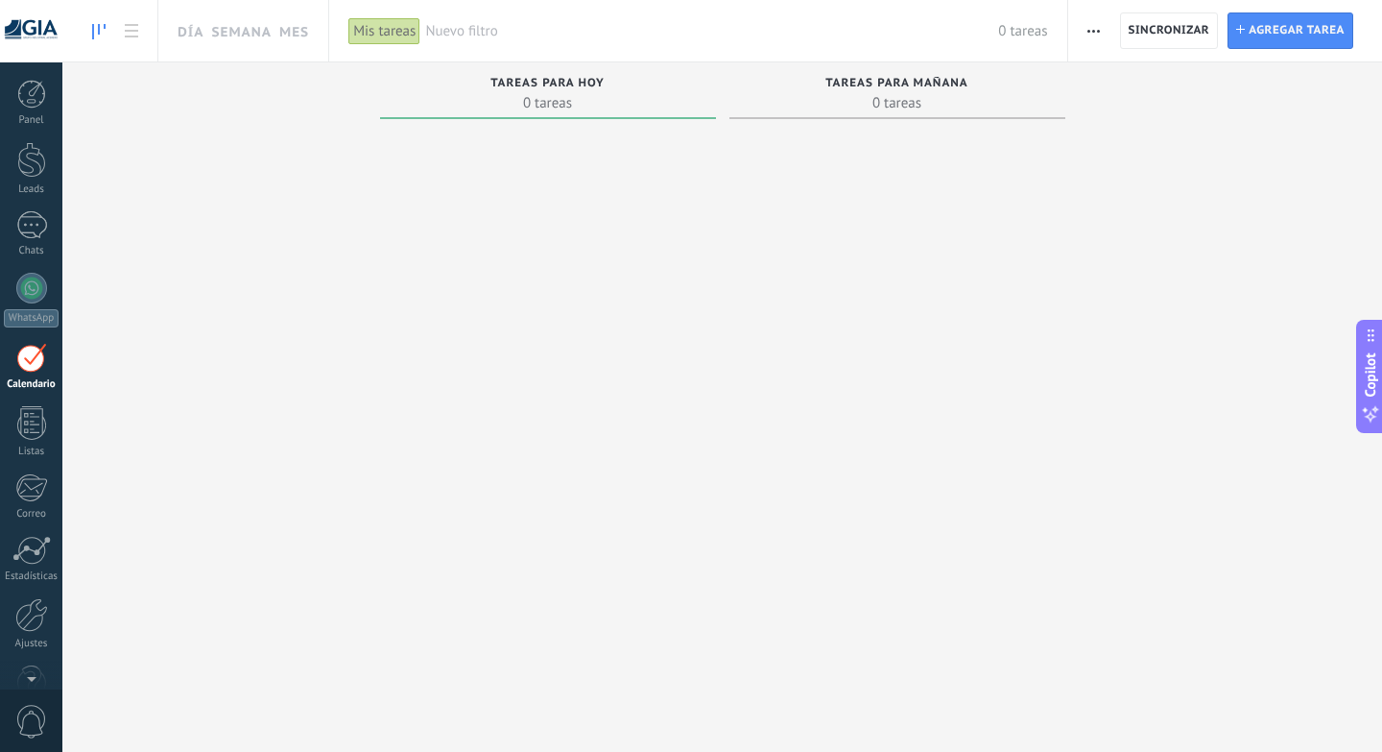
click at [556, 261] on div at bounding box center [548, 415] width 336 height 577
click at [23, 165] on div at bounding box center [31, 160] width 29 height 36
